Goal: Task Accomplishment & Management: Manage account settings

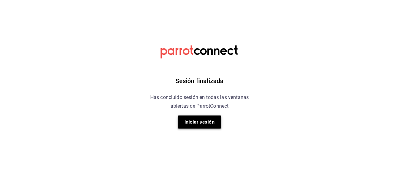
click at [203, 123] on button "Iniciar sesión" at bounding box center [200, 122] width 44 height 13
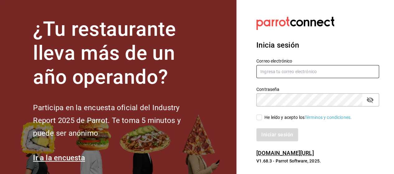
click at [286, 71] on input "text" at bounding box center [318, 71] width 123 height 13
type input "[EMAIL_ADDRESS][DOMAIN_NAME]"
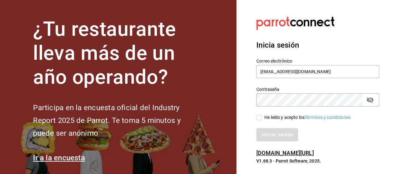
click at [374, 99] on icon "passwordField" at bounding box center [370, 99] width 7 height 7
click at [262, 116] on input "He leído y acepto los Términos y condiciones." at bounding box center [260, 118] width 6 height 6
checkbox input "true"
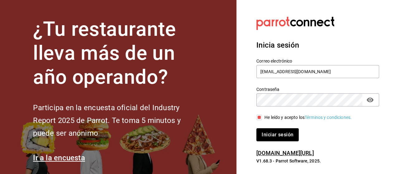
click at [271, 132] on button "Iniciar sesión" at bounding box center [278, 134] width 42 height 13
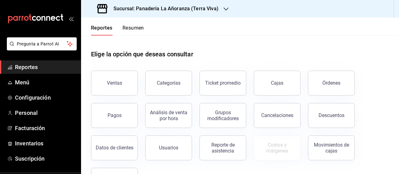
click at [138, 28] on button "Resumen" at bounding box center [134, 30] width 22 height 11
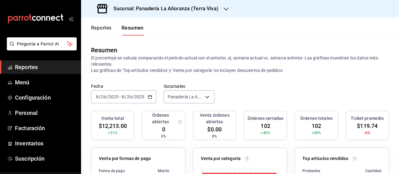
scroll to position [31, 0]
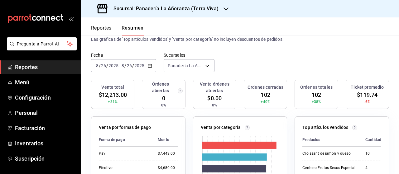
click at [208, 11] on h3 "Sucursal: Panadería La Añoranza (Terra Viva)" at bounding box center [164, 8] width 110 height 7
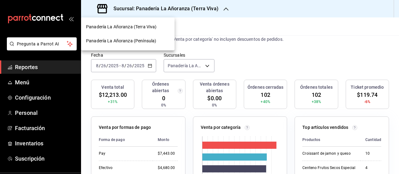
click at [148, 40] on span "Panadería La Añoranza (Península)" at bounding box center [121, 41] width 70 height 7
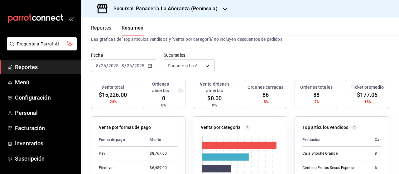
click at [17, 65] on span "Reportes" at bounding box center [45, 67] width 61 height 8
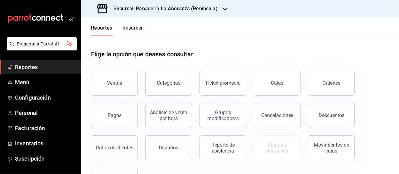
click at [126, 28] on button "Resumen" at bounding box center [134, 30] width 22 height 11
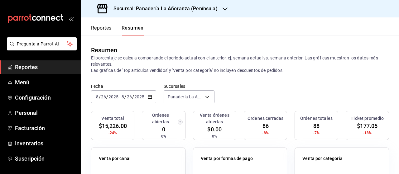
click at [105, 28] on button "Reportes" at bounding box center [101, 30] width 21 height 11
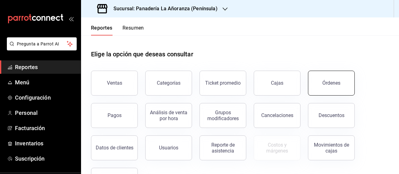
click at [321, 84] on button "Órdenes" at bounding box center [331, 83] width 47 height 25
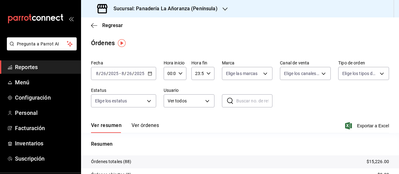
click at [141, 70] on div "2025-08-26 8 / 26 / 2025 - 2025-08-26 8 / 26 / 2025" at bounding box center [123, 73] width 65 height 13
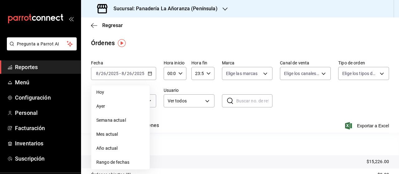
click at [119, 136] on span "Mes actual" at bounding box center [120, 134] width 48 height 7
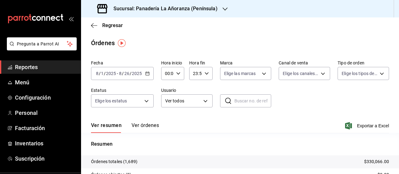
click at [148, 75] on icon "button" at bounding box center [147, 73] width 4 height 4
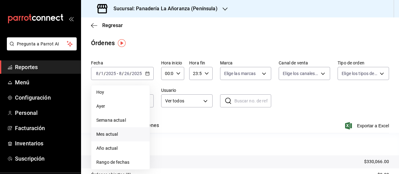
click at [161, 55] on main "Regresar Órdenes Fecha 2025-08-01 8 / 1 / 2025 - 2025-08-26 8 / 26 / 2025 Hoy A…" at bounding box center [240, 130] width 318 height 227
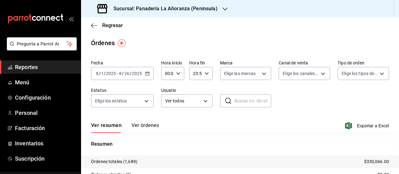
click at [224, 8] on icon "button" at bounding box center [225, 9] width 5 height 5
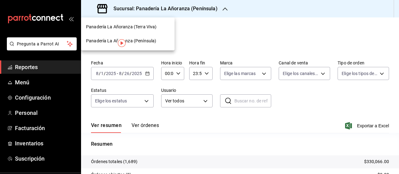
click at [151, 28] on span "Panadería La Añoranza (Terra Viva)" at bounding box center [121, 27] width 70 height 7
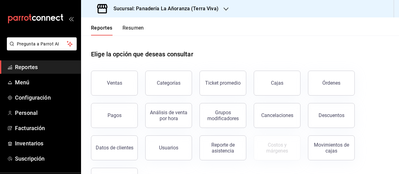
click at [136, 28] on button "Resumen" at bounding box center [134, 30] width 22 height 11
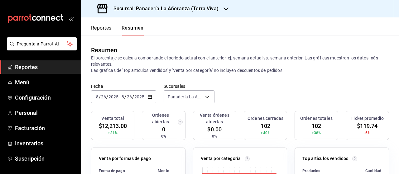
click at [225, 8] on icon "button" at bounding box center [226, 8] width 5 height 3
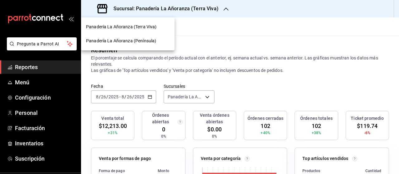
click at [148, 41] on span "Panadería La Añoranza (Península)" at bounding box center [121, 41] width 70 height 7
